Goal: Entertainment & Leisure: Consume media (video, audio)

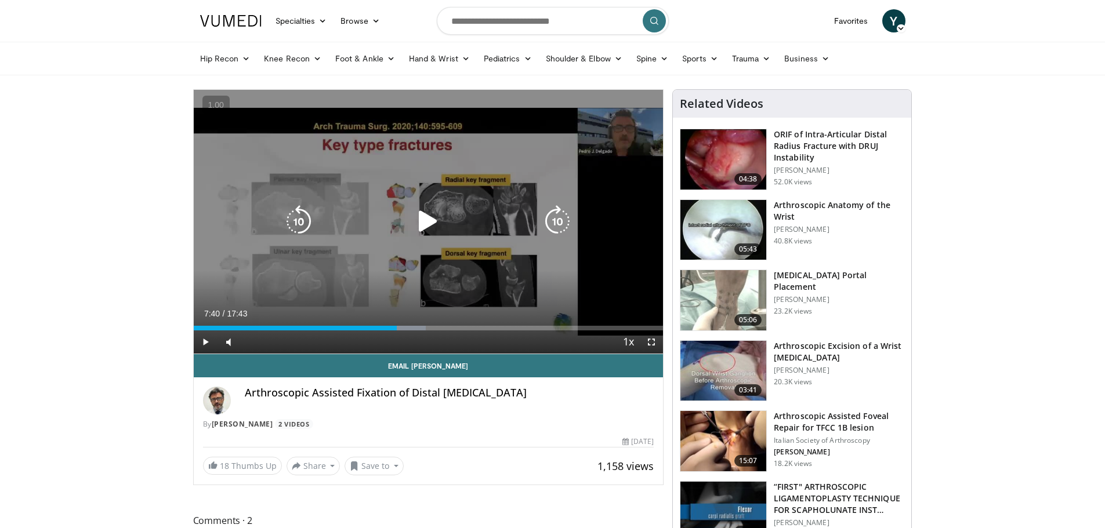
click at [422, 227] on icon "Video Player" at bounding box center [428, 221] width 32 height 32
click at [435, 217] on icon "Video Player" at bounding box center [428, 221] width 32 height 32
click at [424, 209] on icon "Video Player" at bounding box center [428, 221] width 32 height 32
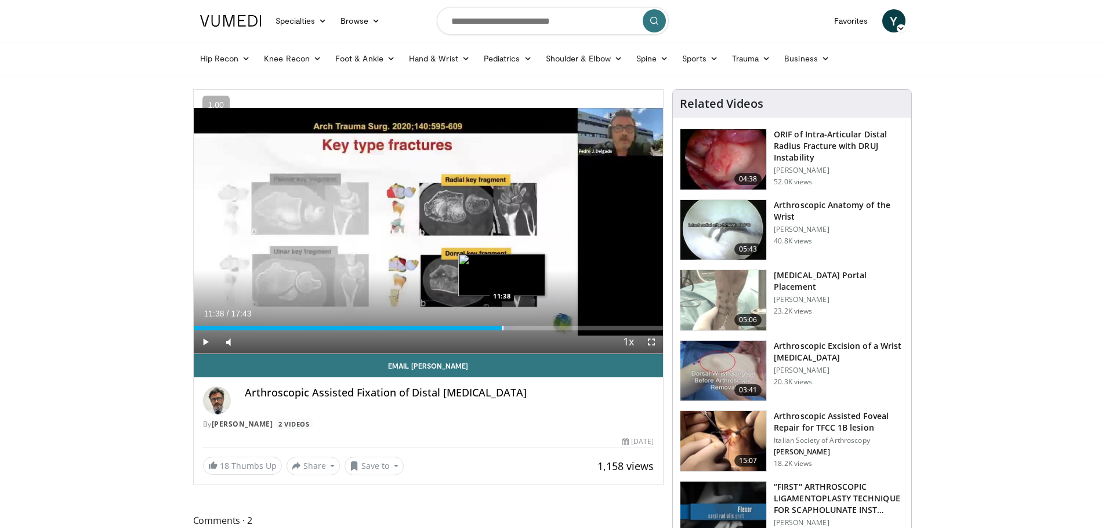
click at [502, 326] on div "Progress Bar" at bounding box center [502, 328] width 1 height 5
click at [499, 326] on div "11:31" at bounding box center [347, 328] width 306 height 5
click at [524, 322] on div "Loaded : 72.79% 11:53 12:28" at bounding box center [429, 325] width 470 height 11
click at [545, 323] on div "Loaded : 0.00% 12:28 13:15" at bounding box center [429, 325] width 470 height 11
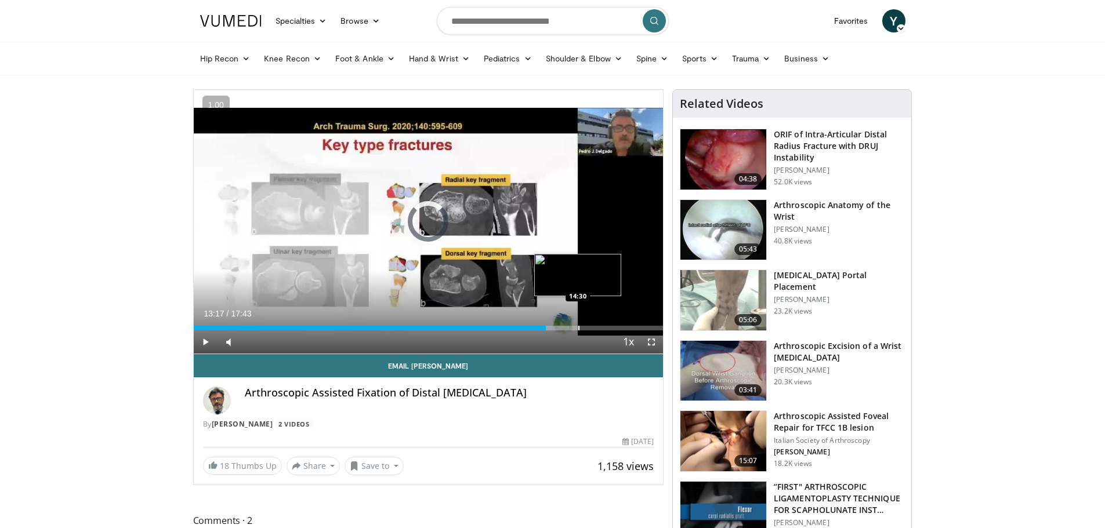
click at [578, 326] on div "Progress Bar" at bounding box center [578, 328] width 1 height 5
click at [607, 325] on div "Loaded : 84.92% 14:29 15:37" at bounding box center [429, 325] width 470 height 11
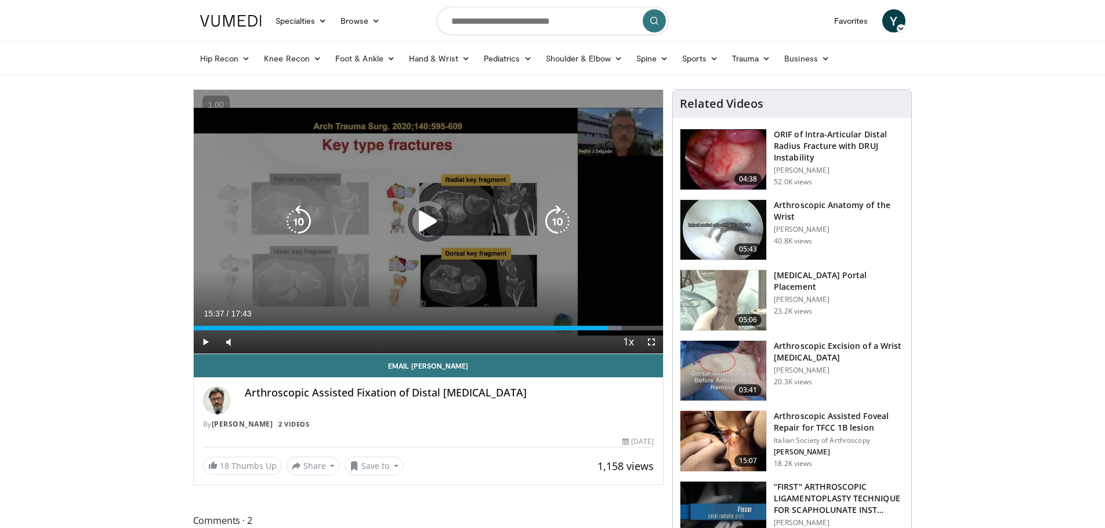
click at [636, 326] on div "Loaded : 91.25% 15:37 15:37" at bounding box center [429, 328] width 470 height 5
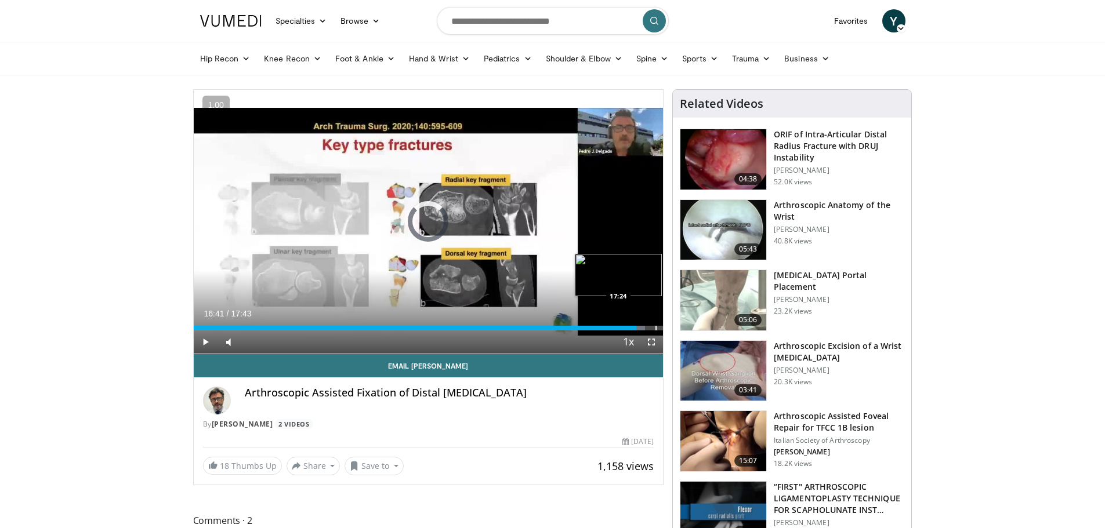
click at [655, 328] on div "Progress Bar" at bounding box center [655, 328] width 1 height 5
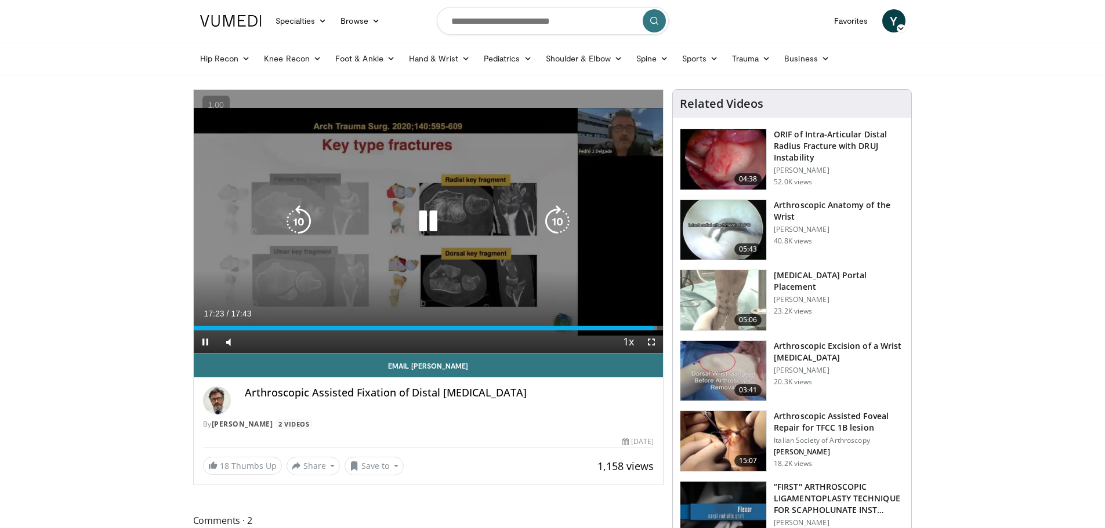
click at [478, 237] on div "10 seconds Tap to unmute" at bounding box center [429, 222] width 470 height 264
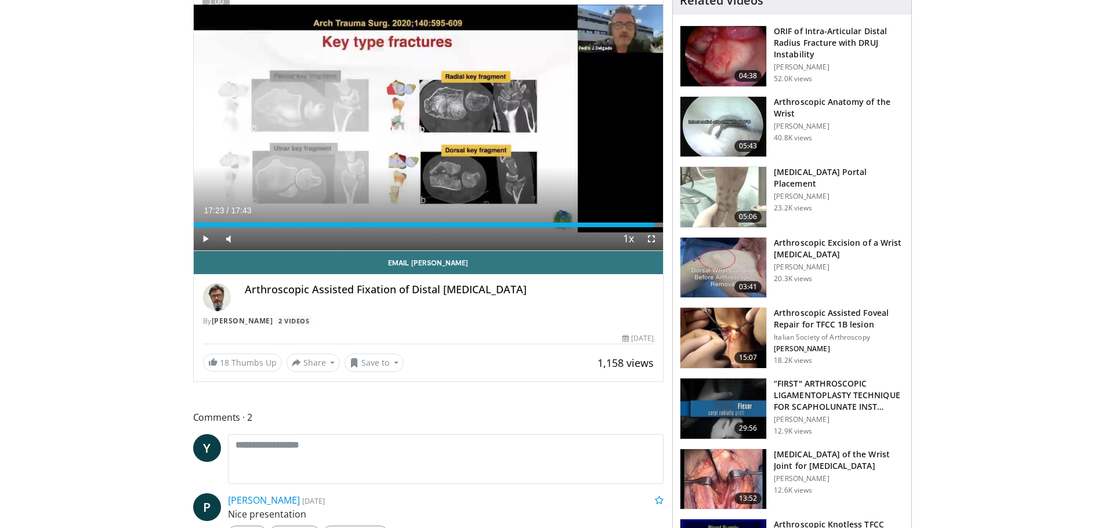
scroll to position [290, 0]
